Goal: Transaction & Acquisition: Download file/media

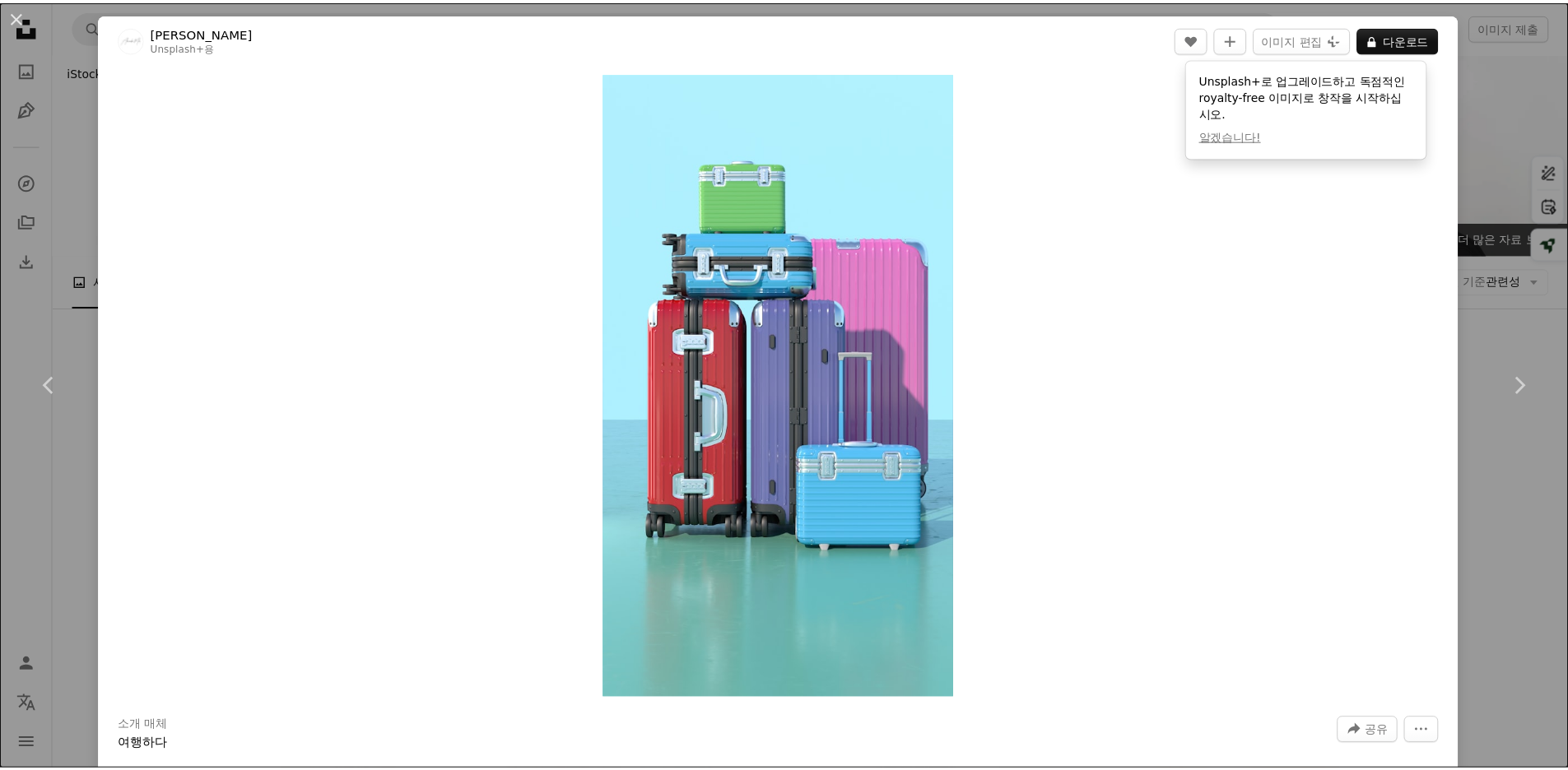
scroll to position [4684, 0]
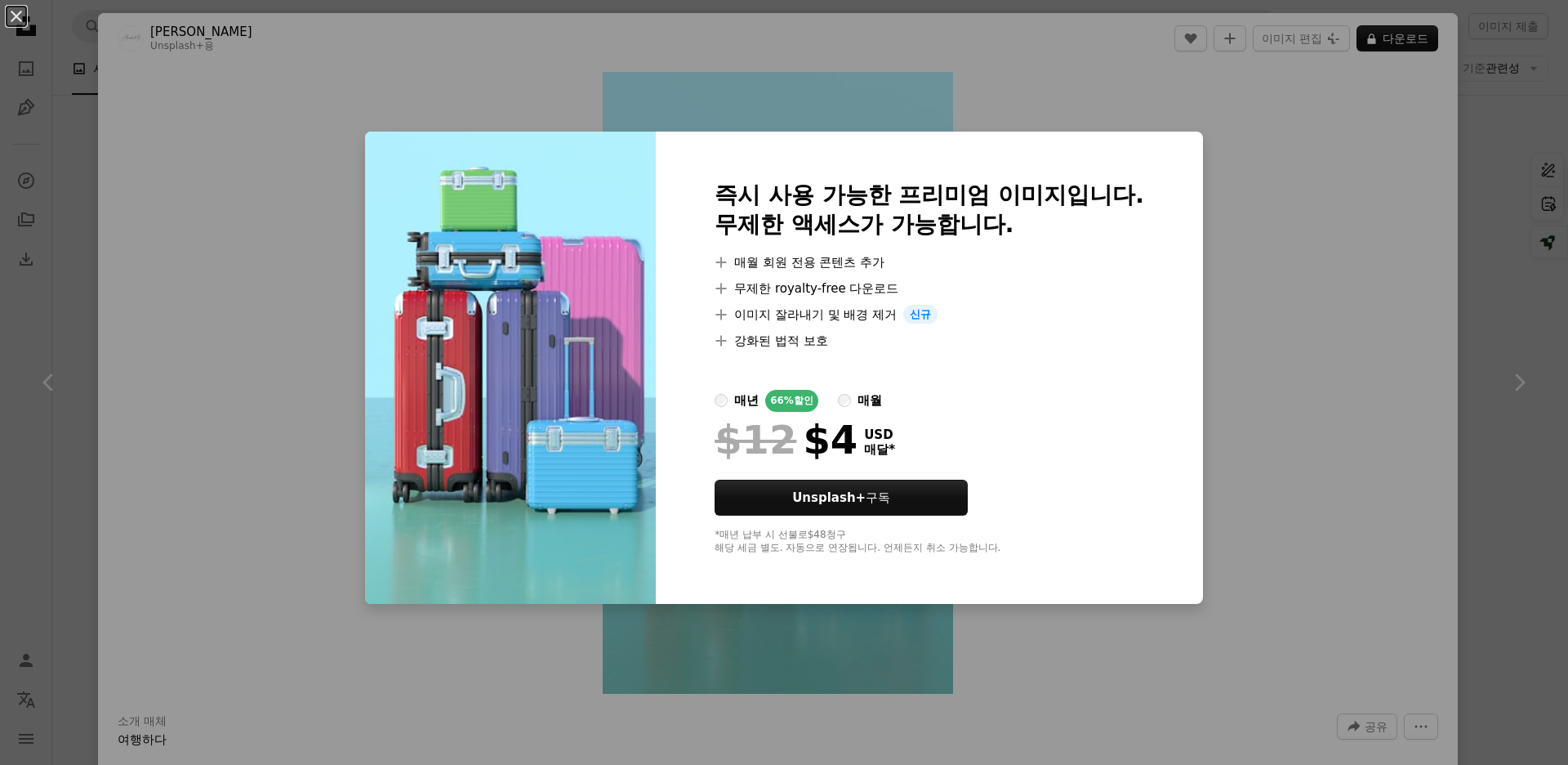
click at [1458, 275] on div "An X shape 즉시 사용 가능한 프리미엄 이미지입니다. 무제한 액세스가 가능합니다. A plus sign 매월 회원 전용 콘텐츠 추가 A…" at bounding box center [784, 382] width 1568 height 765
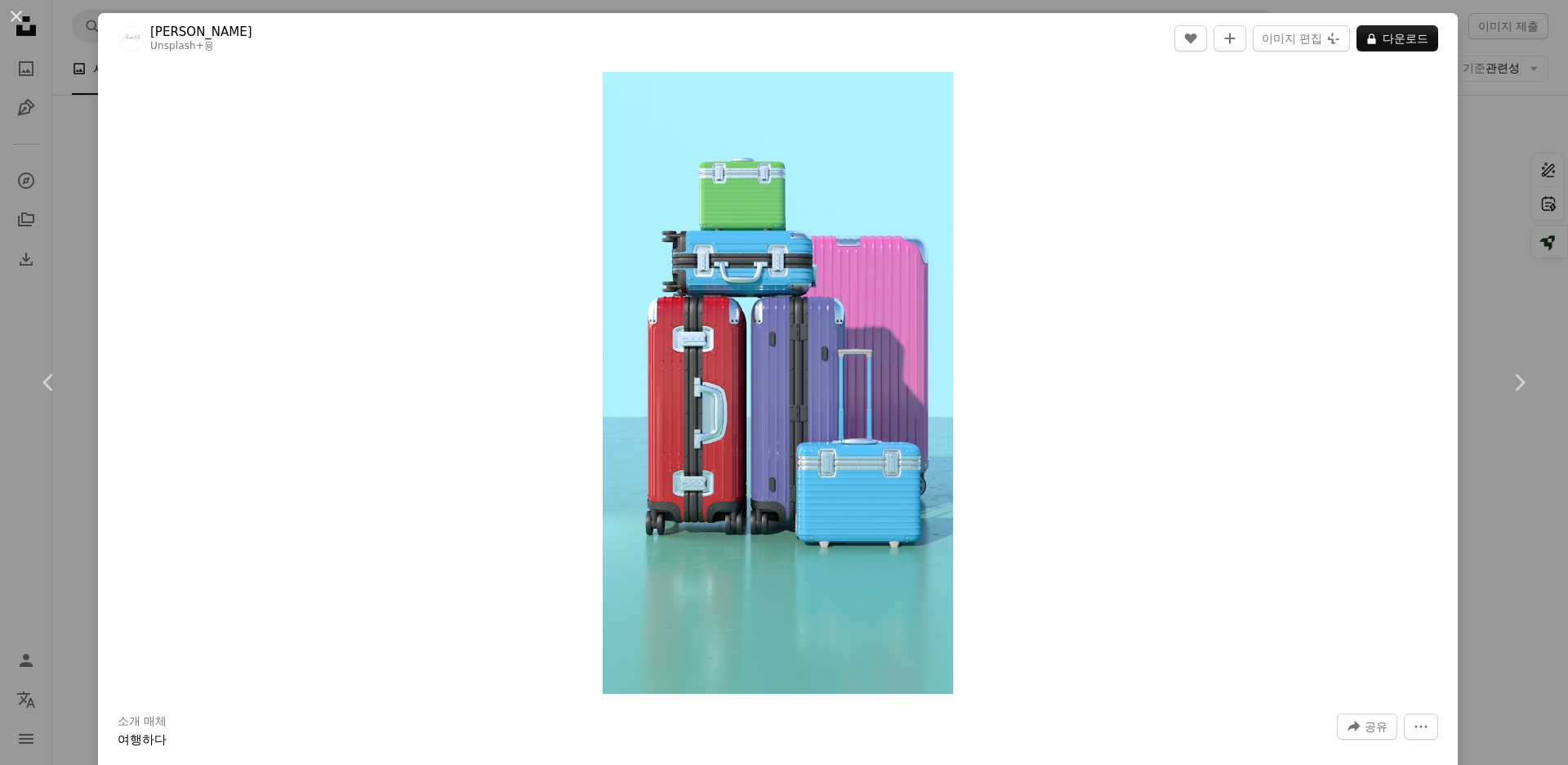
click at [1478, 276] on div "An X shape Chevron left Chevron right Alexander Mils Unsplash+ 용 A heart A plus…" at bounding box center [784, 382] width 1568 height 765
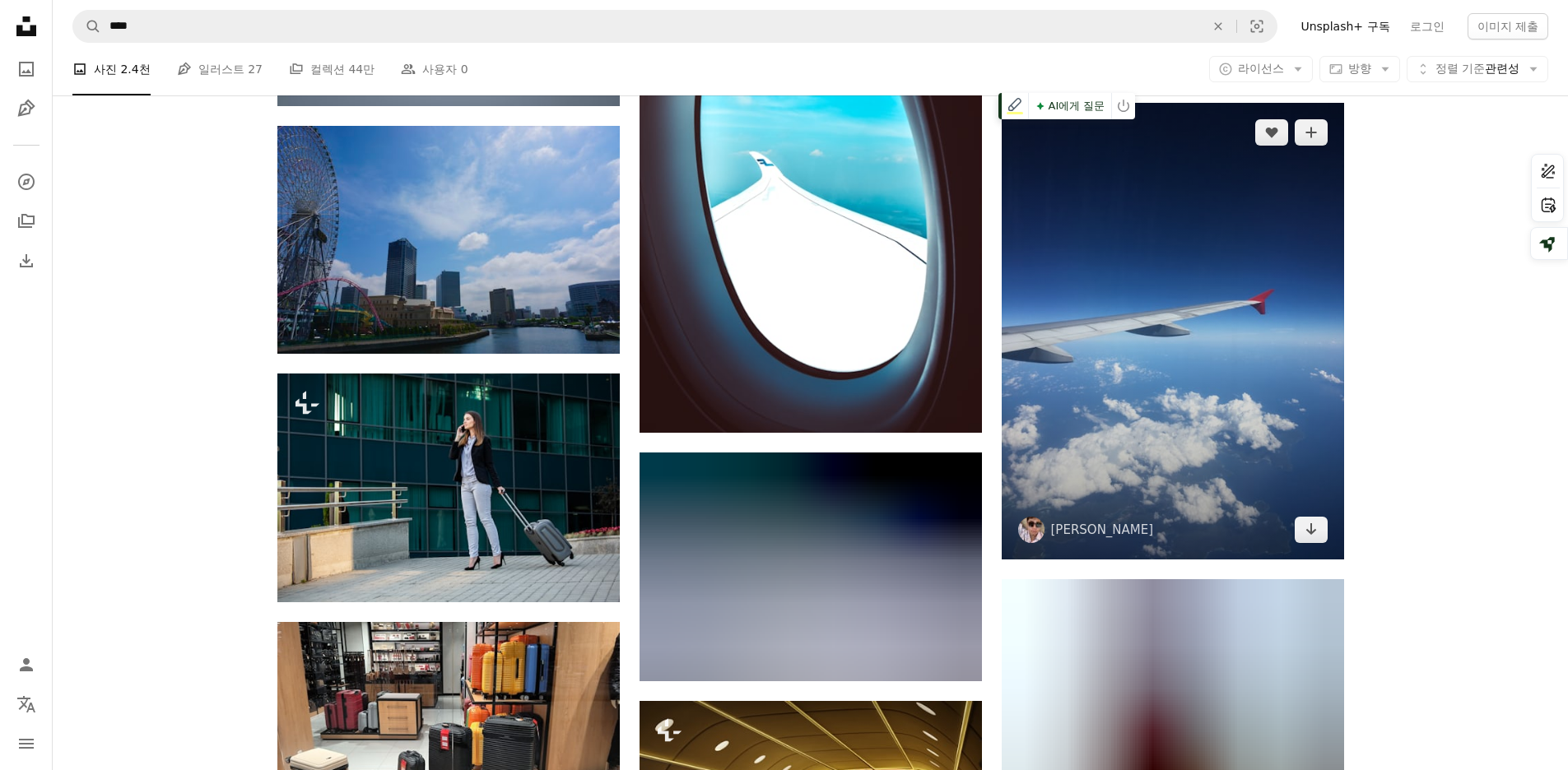
scroll to position [24180, 0]
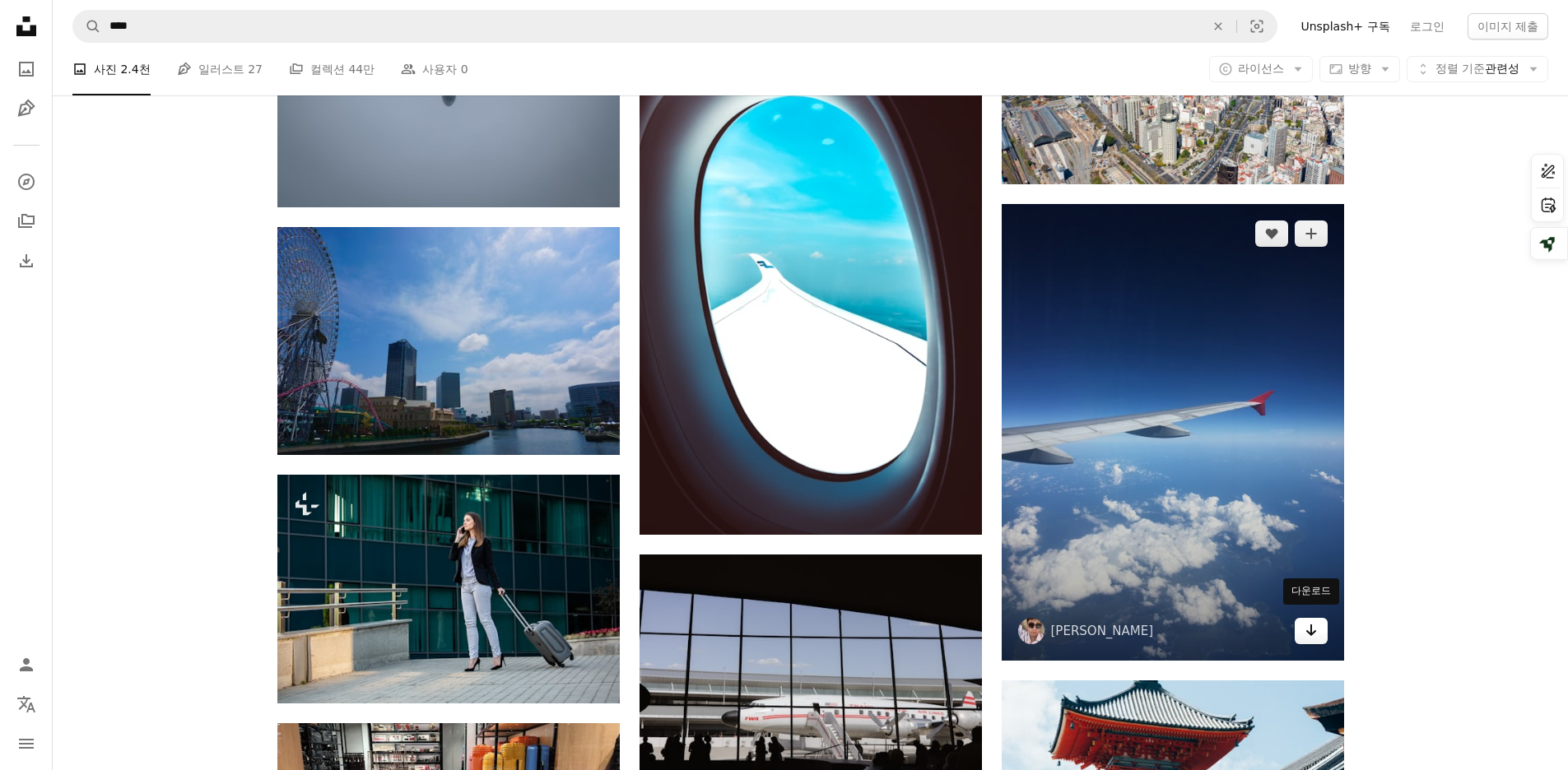
click at [1305, 629] on icon "Arrow pointing down" at bounding box center [1311, 631] width 13 height 20
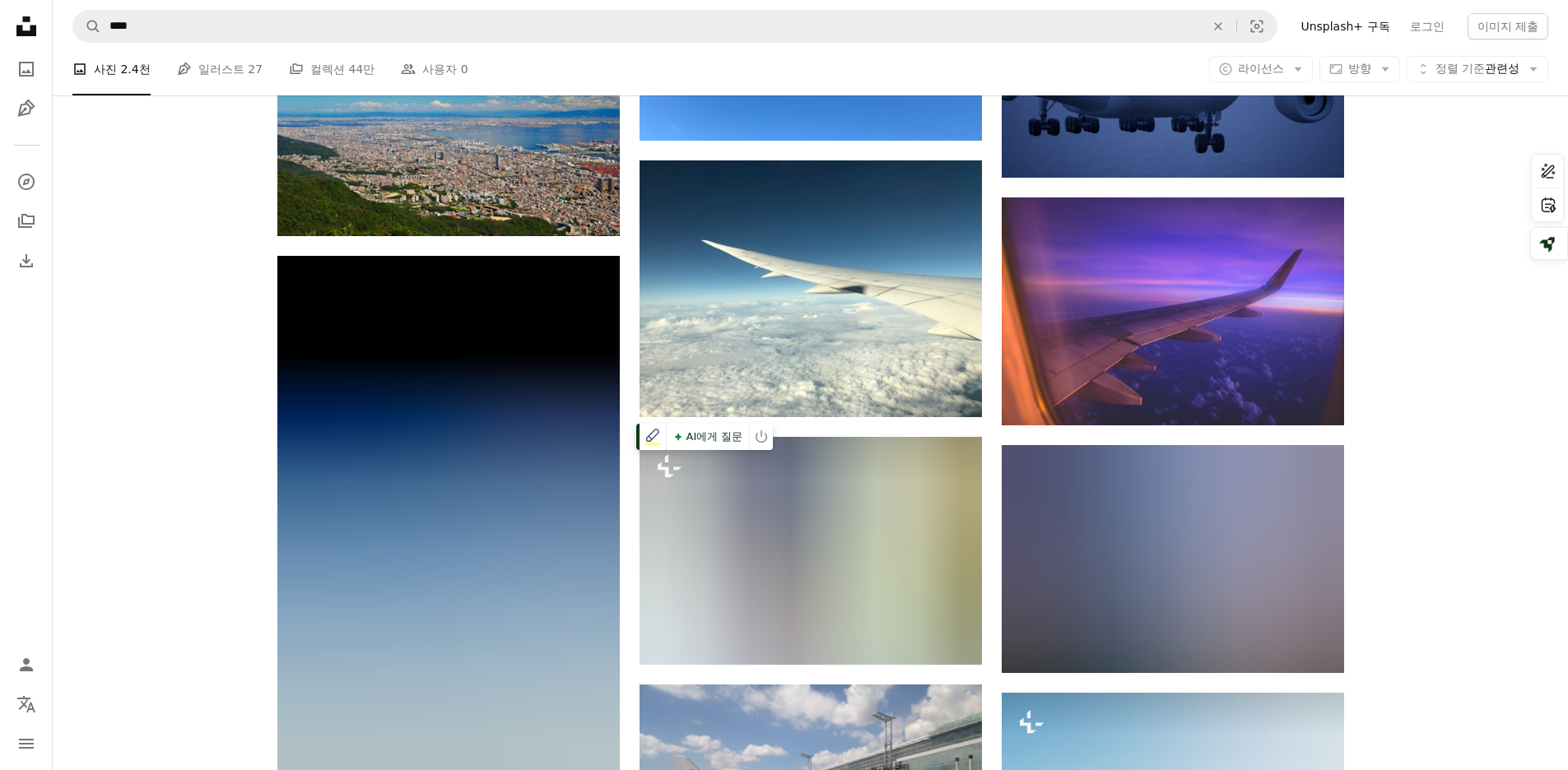
scroll to position [35532, 0]
